Goal: Task Accomplishment & Management: Manage account settings

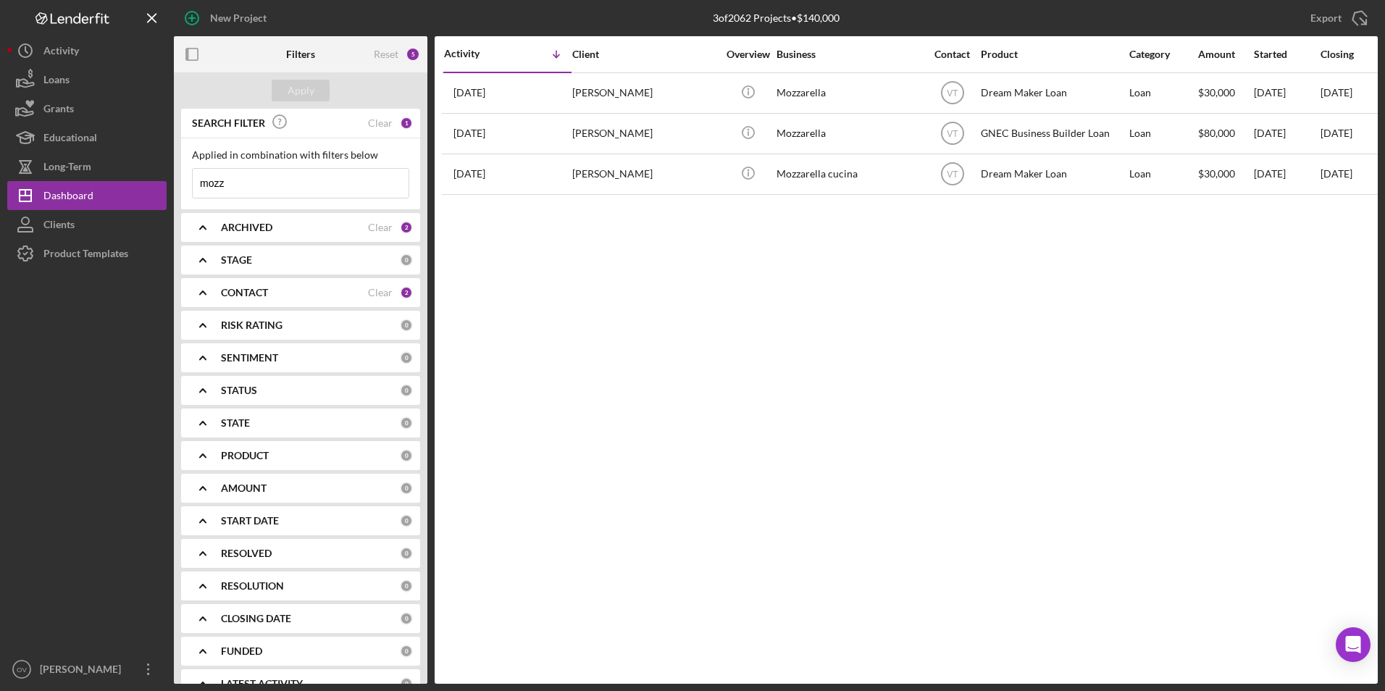
drag, startPoint x: 256, startPoint y: 179, endPoint x: 170, endPoint y: 176, distance: 85.5
click at [170, 176] on div "New Project 3 of 2062 Projects • $140,000 mozz Export Icon/Export Filters Reset…" at bounding box center [692, 342] width 1371 height 684
type input "[PERSON_NAME]"
click at [297, 88] on div "Apply" at bounding box center [301, 91] width 27 height 22
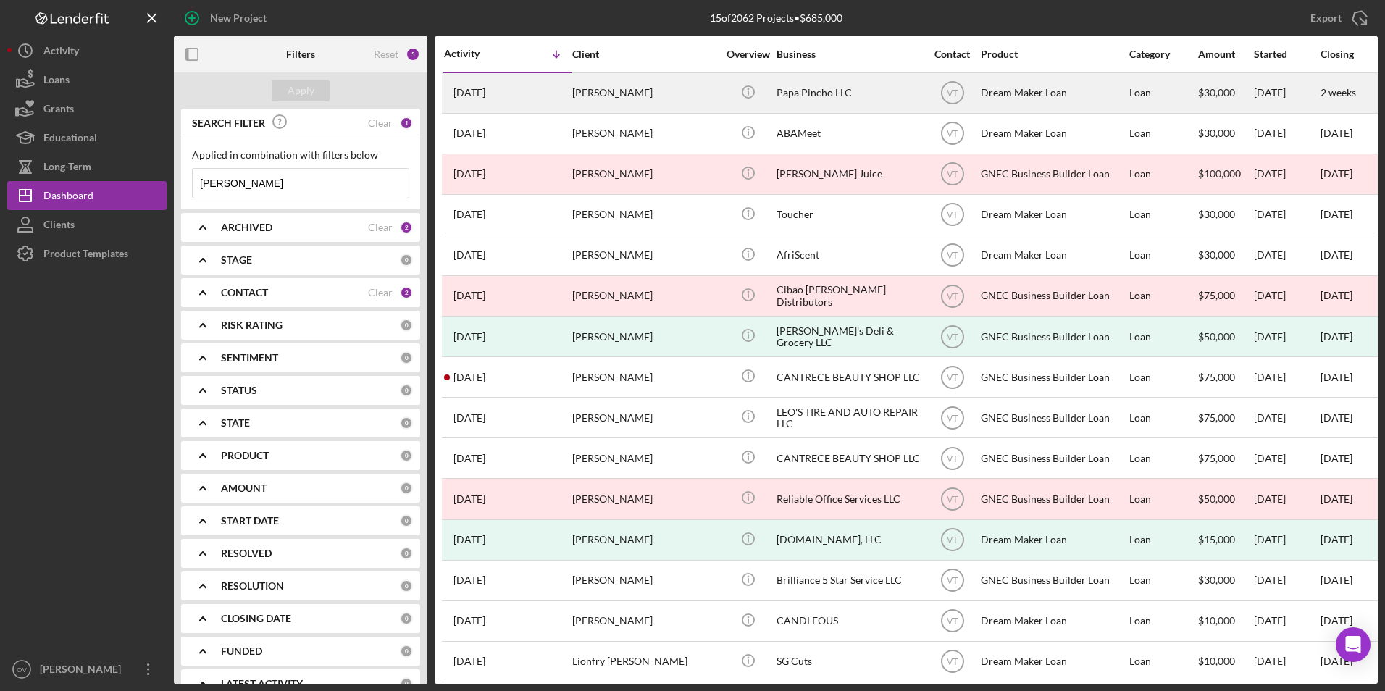
click at [821, 90] on div "Papa Pincho LLC" at bounding box center [849, 93] width 145 height 38
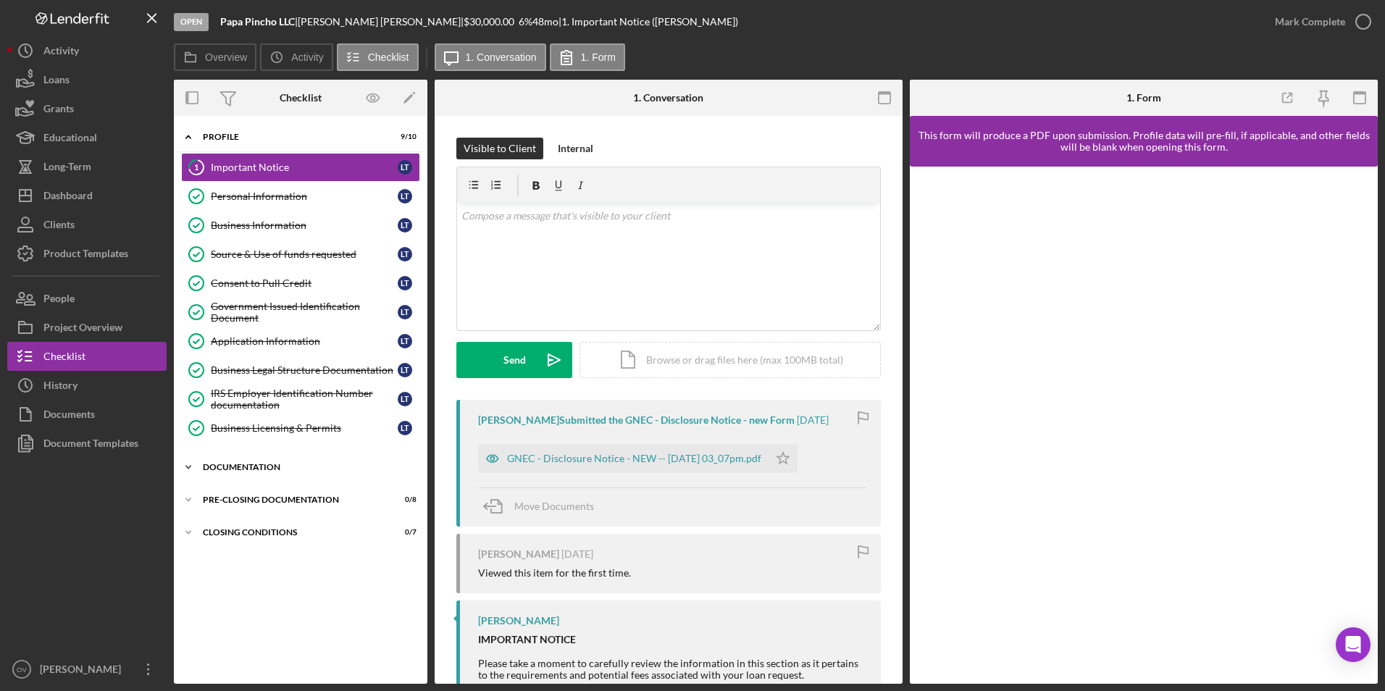
click at [189, 138] on polyline at bounding box center [188, 136] width 4 height 3
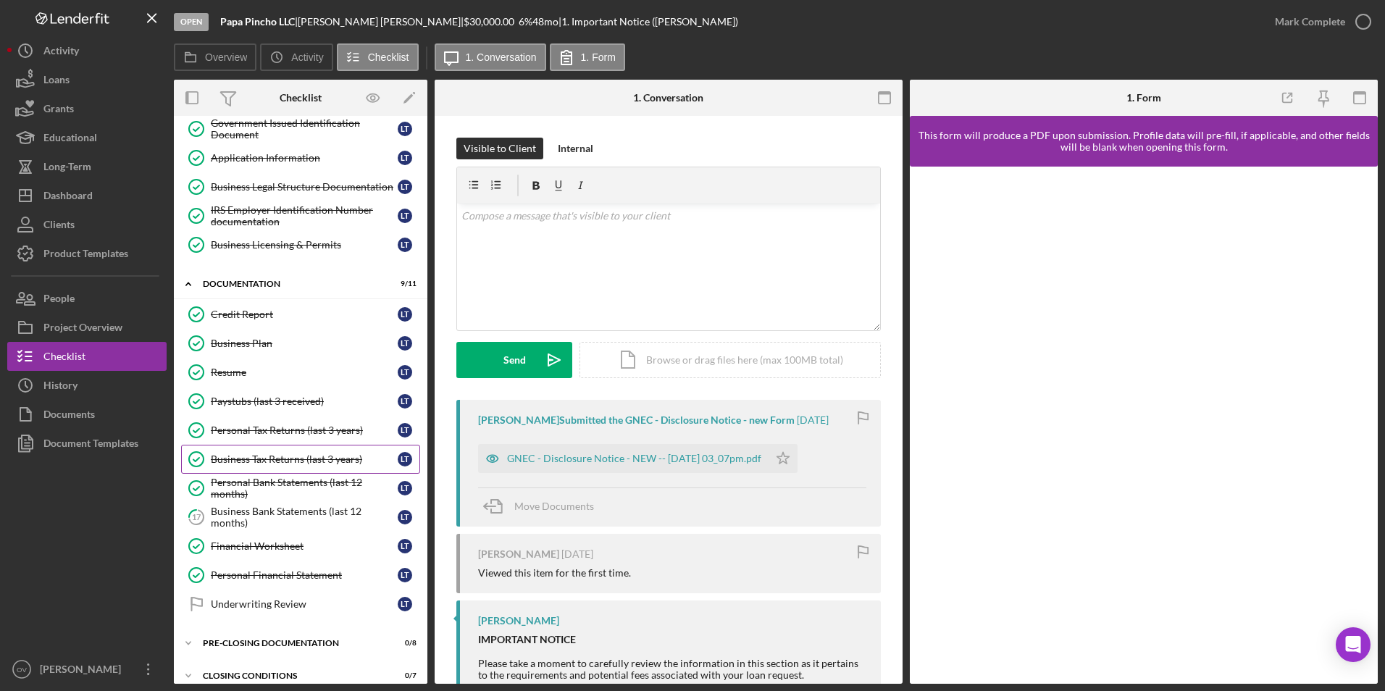
scroll to position [198, 0]
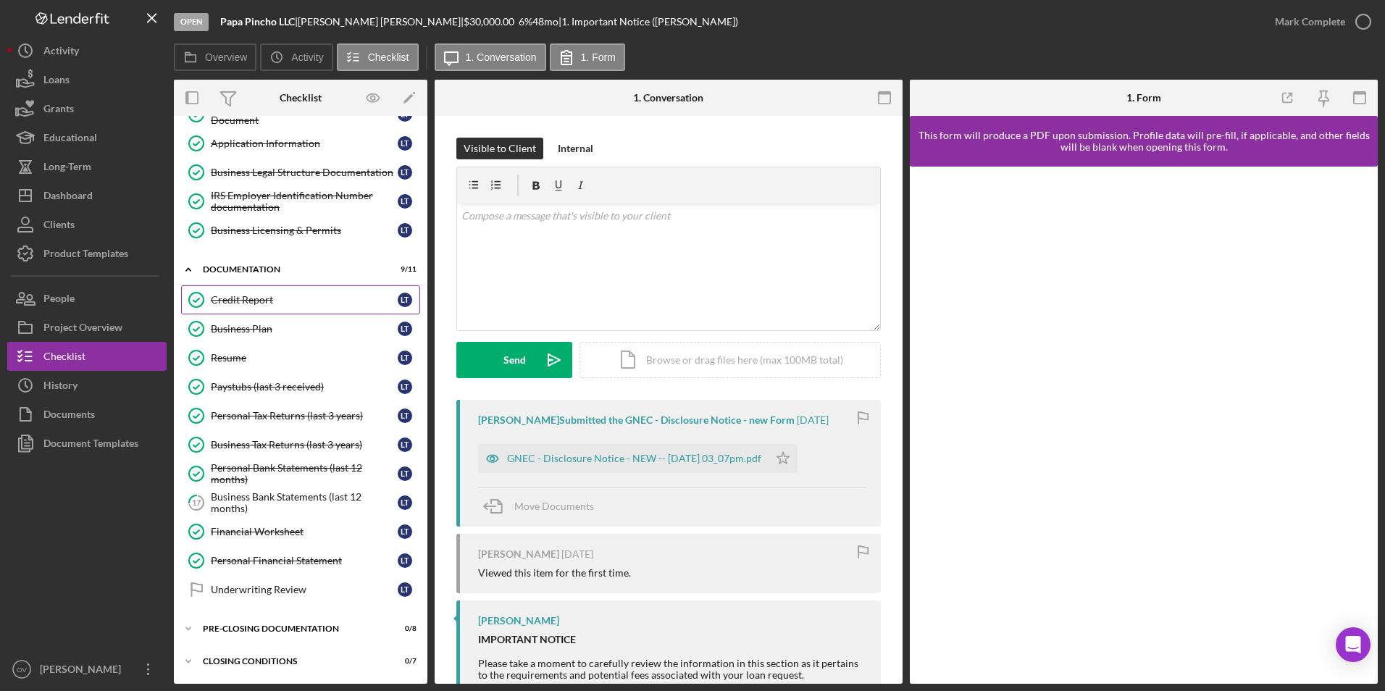
click at [248, 304] on div "Credit Report" at bounding box center [304, 300] width 187 height 12
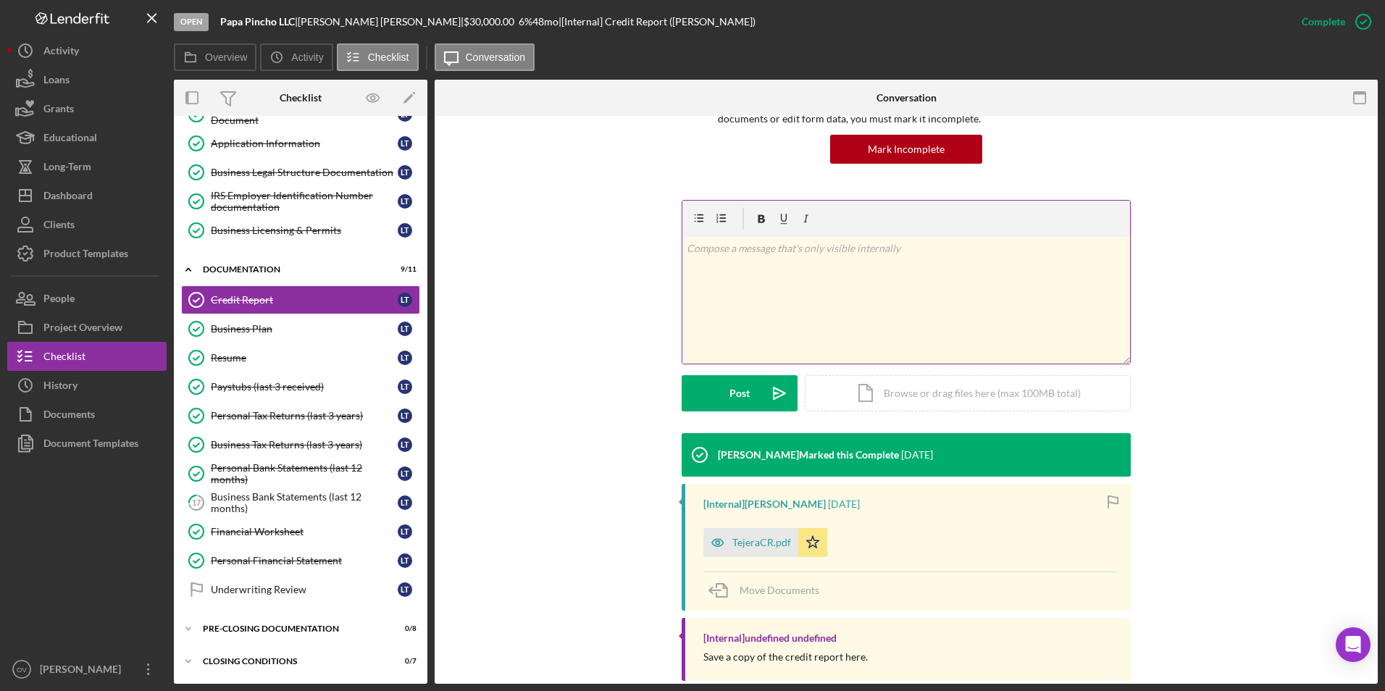
scroll to position [163, 0]
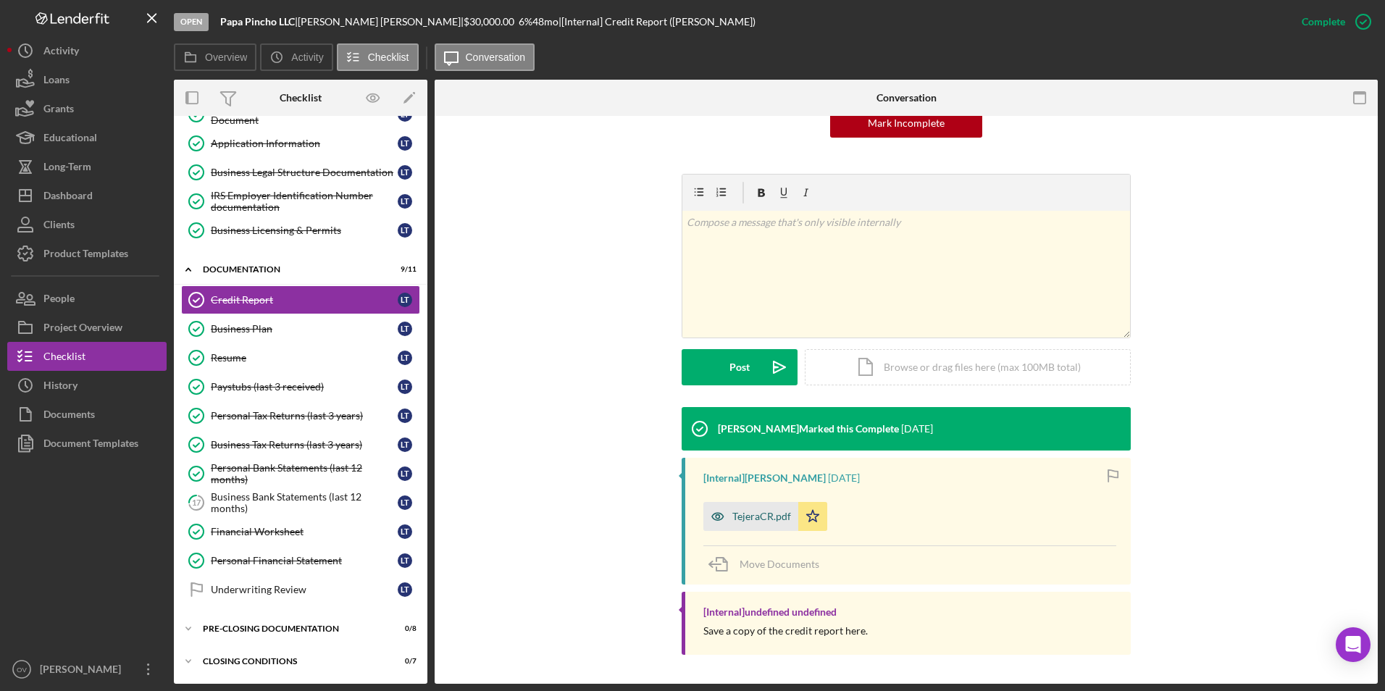
click at [739, 513] on div "TejeraCR.pdf" at bounding box center [761, 517] width 59 height 12
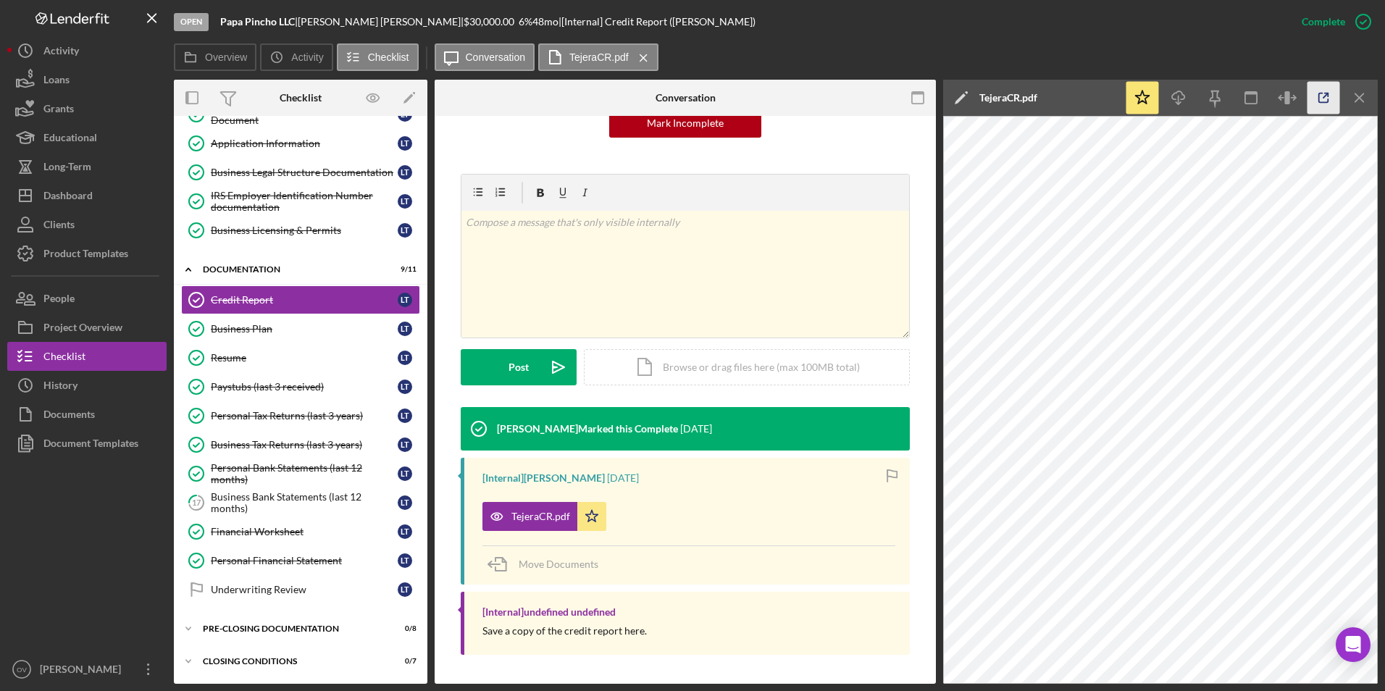
click at [1327, 96] on icon "button" at bounding box center [1324, 98] width 33 height 33
click at [259, 498] on div "Business Bank Statements (last 12 months)" at bounding box center [304, 502] width 187 height 23
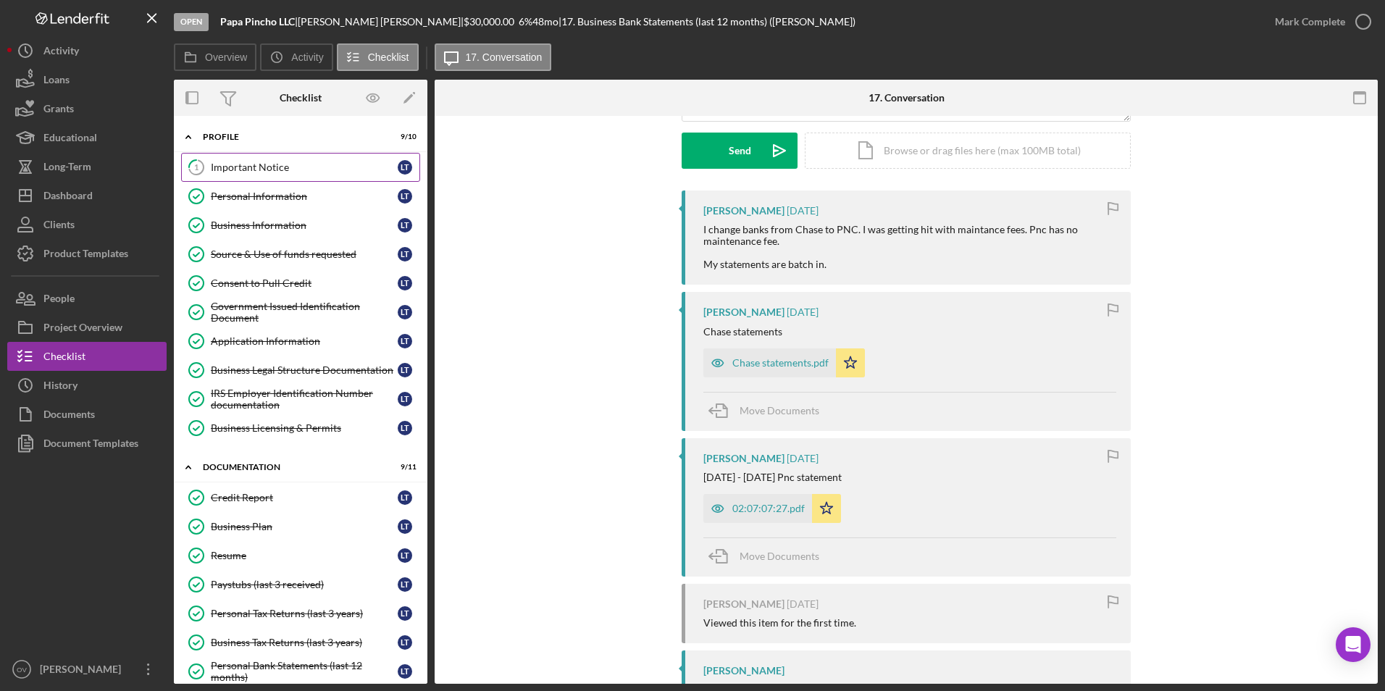
click at [251, 168] on div "Important Notice" at bounding box center [304, 168] width 187 height 12
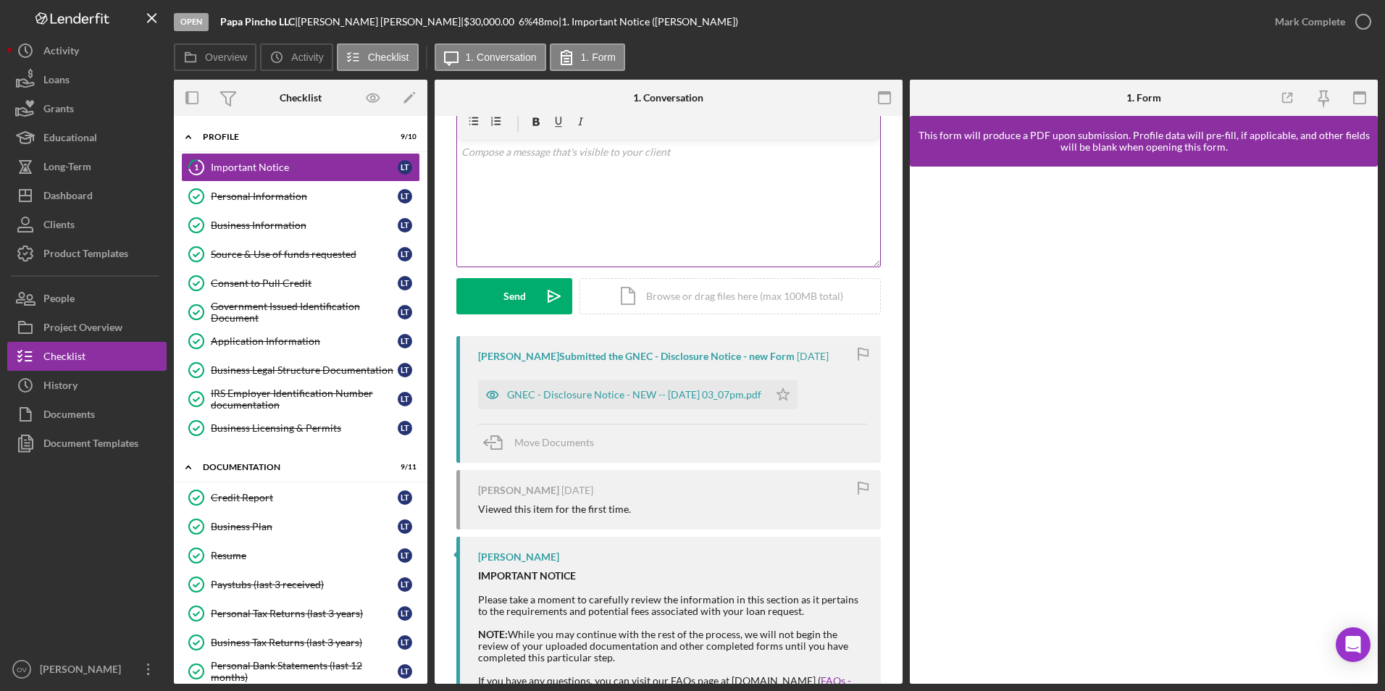
scroll to position [174, 0]
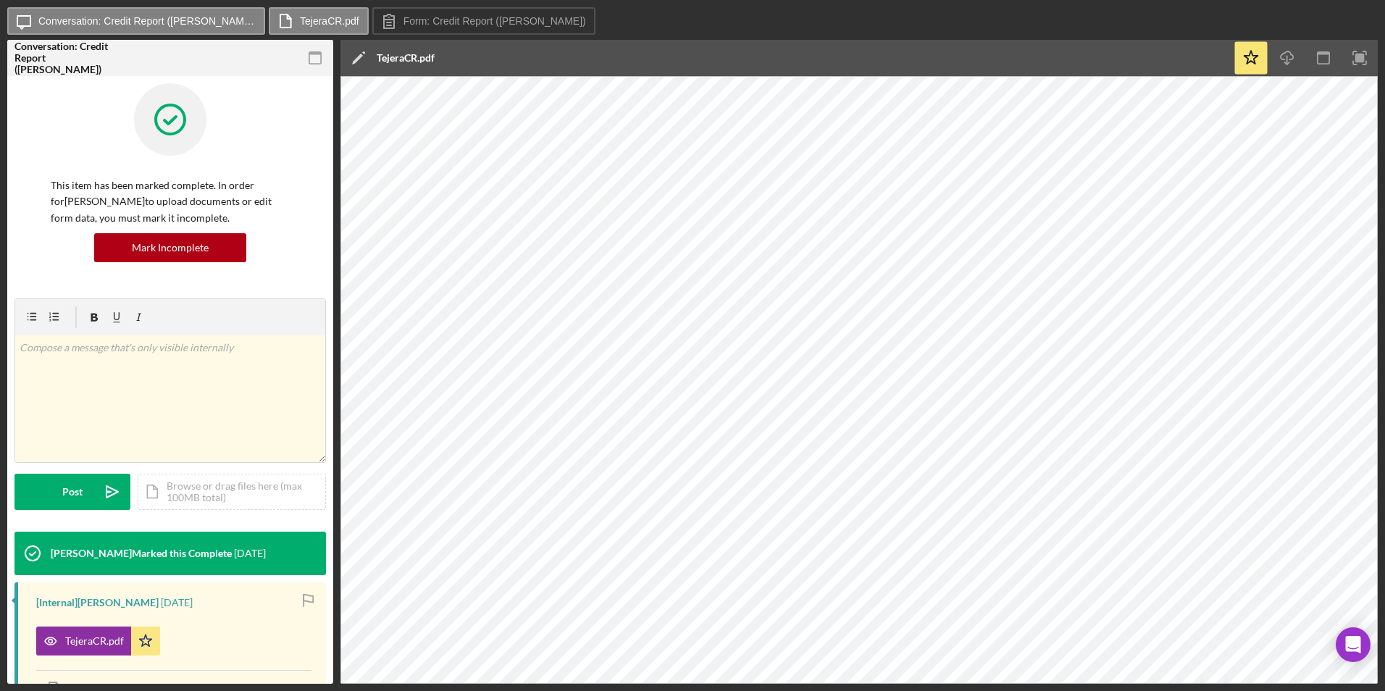
click at [259, 128] on div at bounding box center [170, 130] width 239 height 94
